Goal: Information Seeking & Learning: Check status

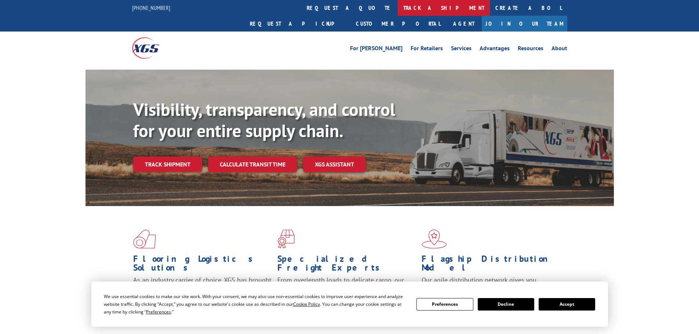
click at [398, 8] on link "track a shipment" at bounding box center [444, 8] width 92 height 16
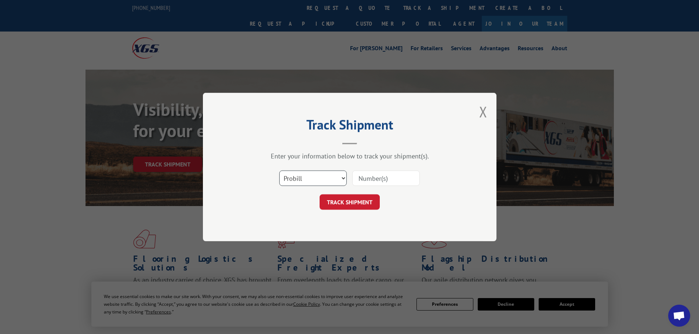
click at [336, 179] on select "Select category... Probill BOL PO" at bounding box center [313, 178] width 68 height 15
select select "bol"
click at [279, 171] on select "Select category... Probill BOL PO" at bounding box center [313, 178] width 68 height 15
click at [385, 178] on input at bounding box center [386, 178] width 68 height 15
type input "2861544"
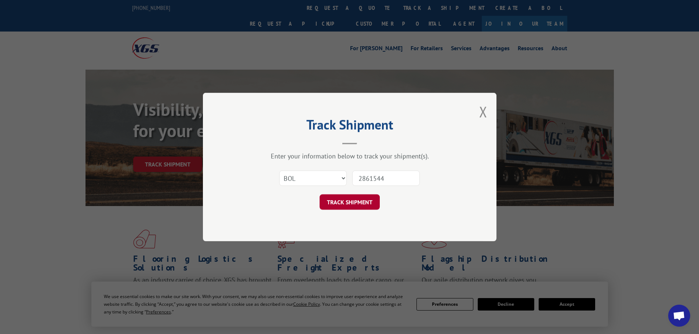
click at [356, 204] on button "TRACK SHIPMENT" at bounding box center [350, 201] width 60 height 15
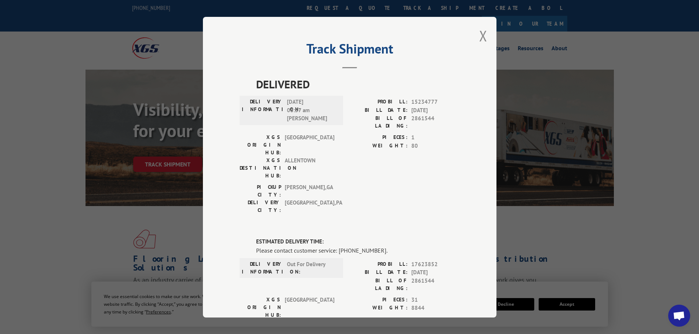
click at [486, 34] on div "Track Shipment DELIVERED DELIVERY INFORMATION: [DATE] 08:57 am [PERSON_NAME]: 1…" at bounding box center [350, 167] width 294 height 301
click at [479, 36] on button "Close modal" at bounding box center [483, 35] width 8 height 19
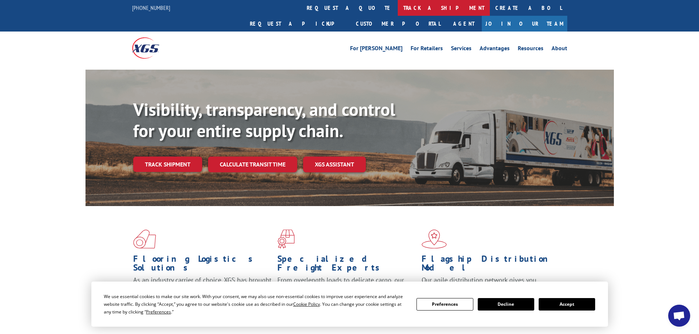
click at [398, 4] on link "track a shipment" at bounding box center [444, 8] width 92 height 16
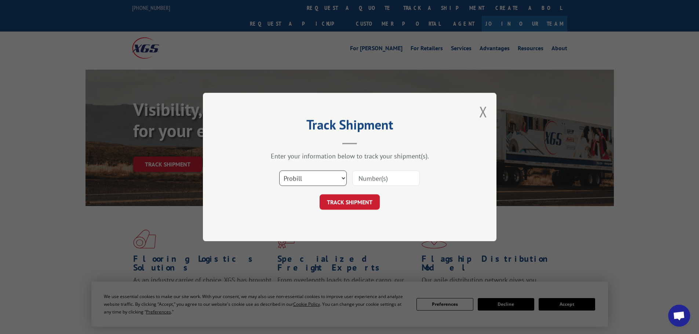
click at [317, 181] on select "Select category... Probill BOL PO" at bounding box center [313, 178] width 68 height 15
select select "bol"
click at [279, 171] on select "Select category... Probill BOL PO" at bounding box center [313, 178] width 68 height 15
click at [372, 185] on input at bounding box center [386, 178] width 68 height 15
type input "2861544"
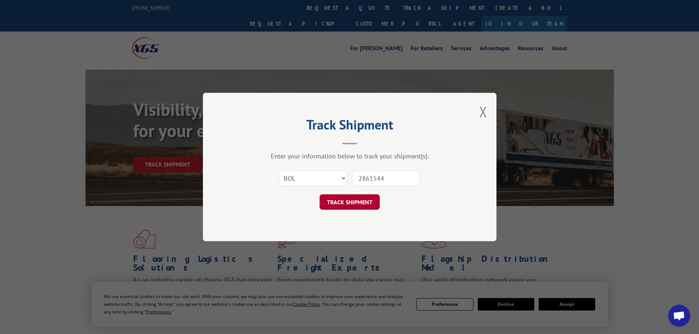
click at [359, 199] on button "TRACK SHIPMENT" at bounding box center [350, 201] width 60 height 15
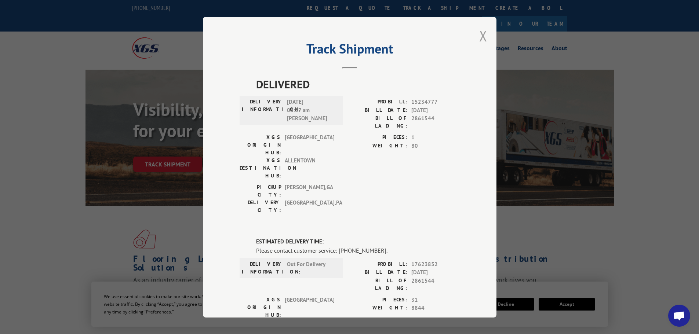
click at [479, 38] on button "Close modal" at bounding box center [483, 35] width 8 height 19
